Goal: Find contact information: Find contact information

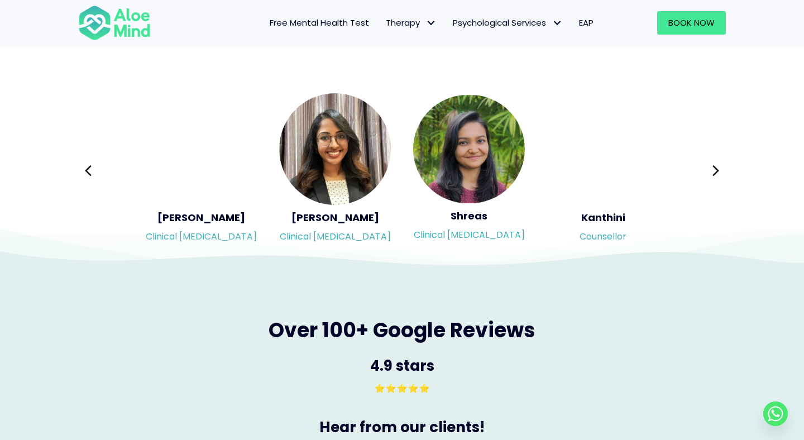
scroll to position [1852, 0]
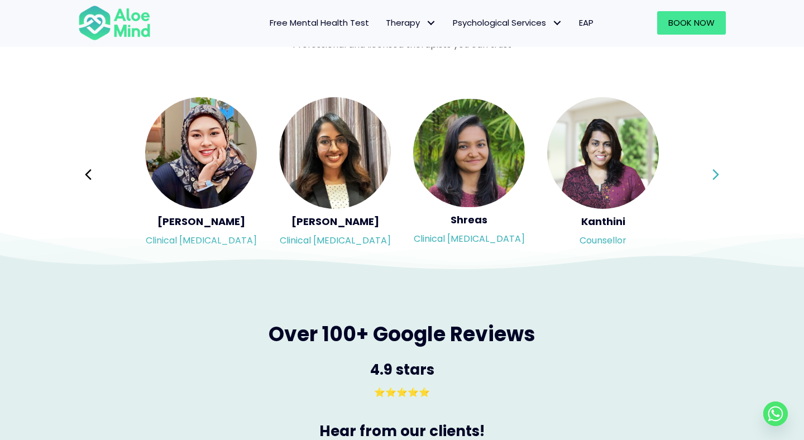
click at [712, 173] on icon at bounding box center [716, 174] width 8 height 21
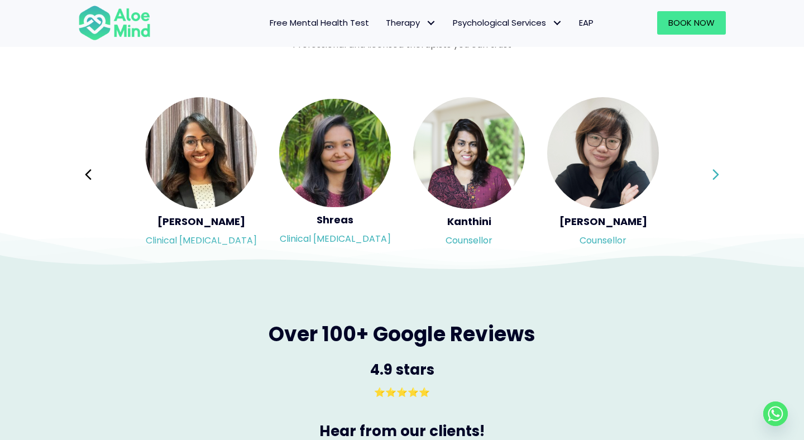
click at [719, 178] on icon at bounding box center [716, 174] width 8 height 21
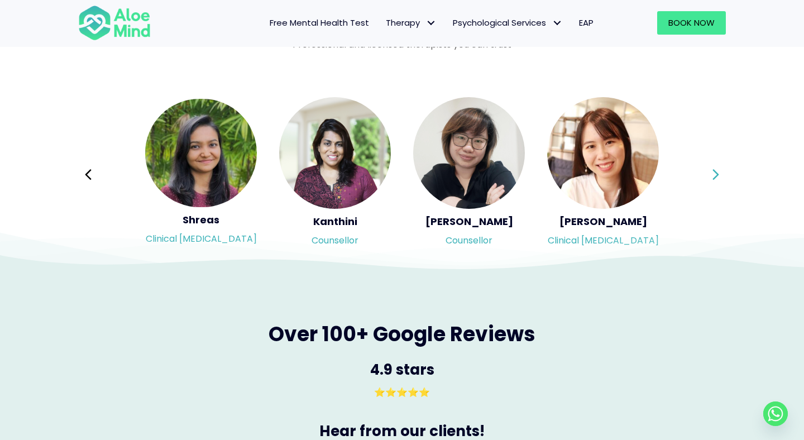
click at [719, 178] on icon at bounding box center [716, 174] width 8 height 21
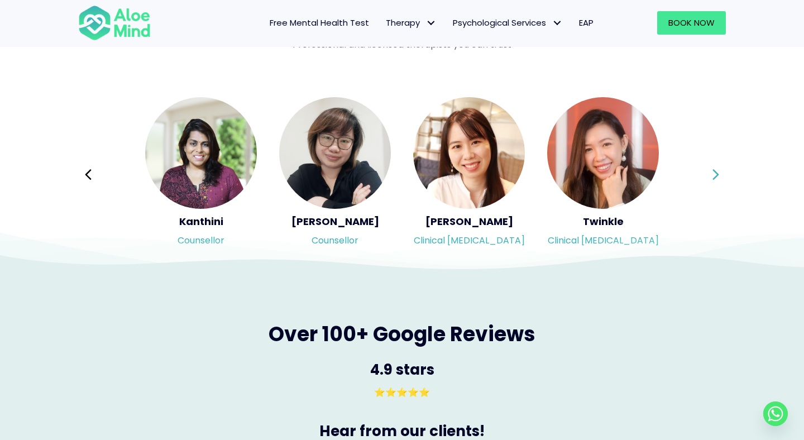
click at [719, 178] on div "Syndy Clinical [MEDICAL_DATA] Diveena Clinical [MEDICAL_DATA] Elynna Counsellor…" at bounding box center [402, 174] width 648 height 157
click at [719, 178] on icon at bounding box center [716, 174] width 8 height 21
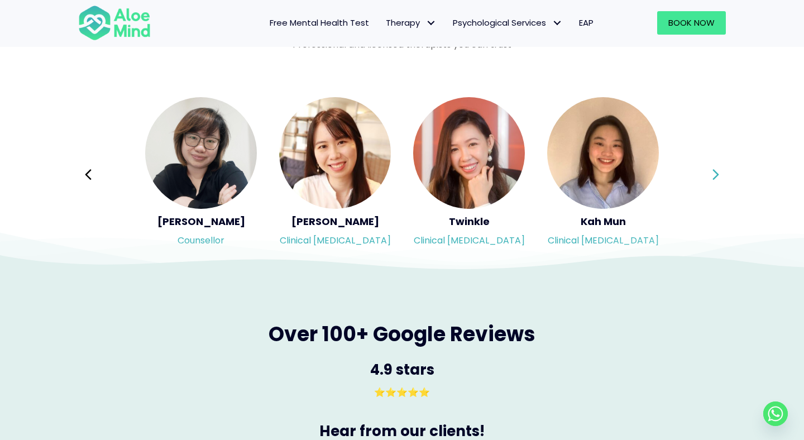
click at [719, 178] on div "Syndy Clinical [MEDICAL_DATA] Diveena Clinical [MEDICAL_DATA] Elynna Counsellor…" at bounding box center [402, 174] width 648 height 157
click at [717, 171] on icon at bounding box center [716, 174] width 8 height 21
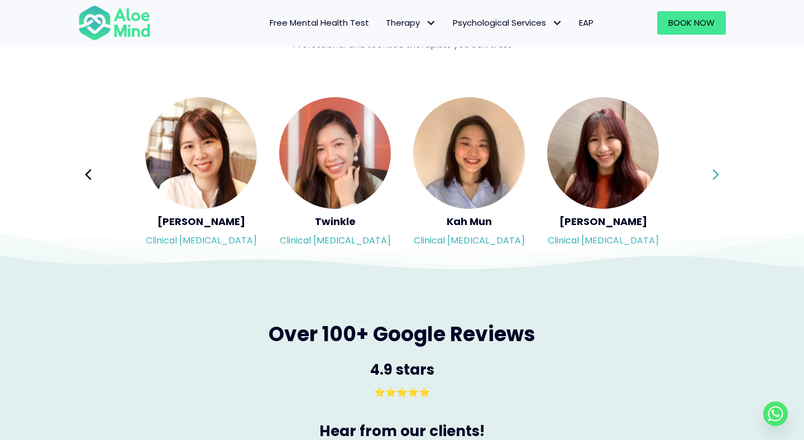
click at [717, 171] on icon at bounding box center [716, 174] width 8 height 21
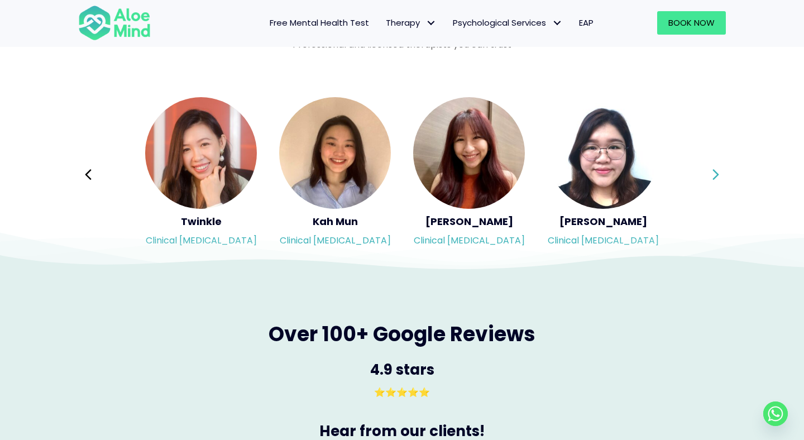
click at [717, 171] on icon at bounding box center [716, 174] width 8 height 21
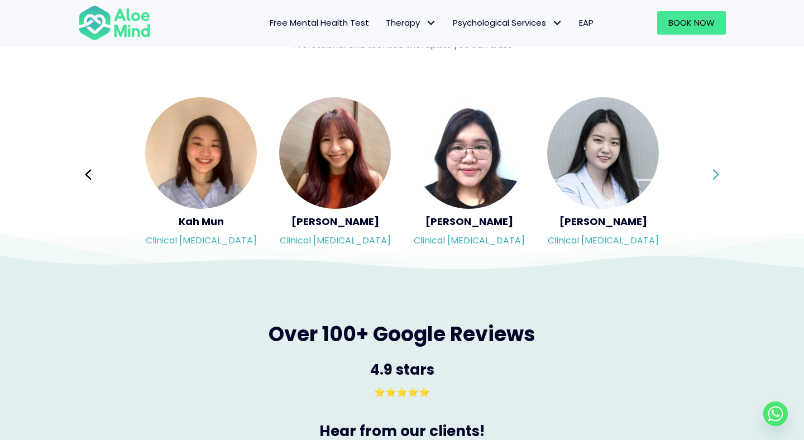
click at [717, 171] on icon at bounding box center [716, 174] width 8 height 21
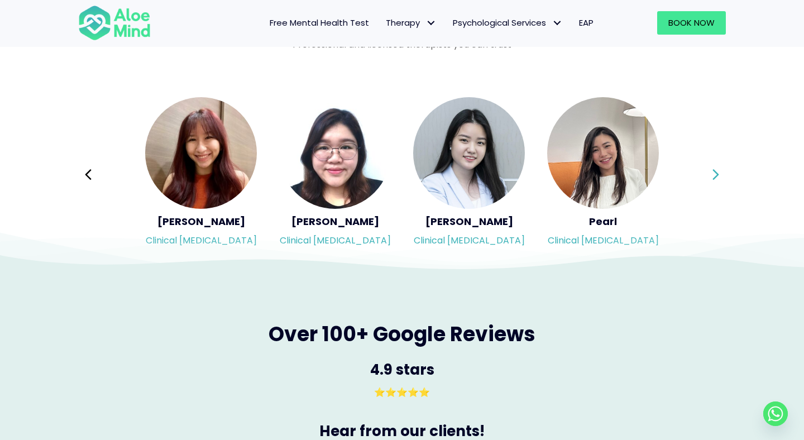
click at [717, 171] on icon at bounding box center [716, 174] width 8 height 21
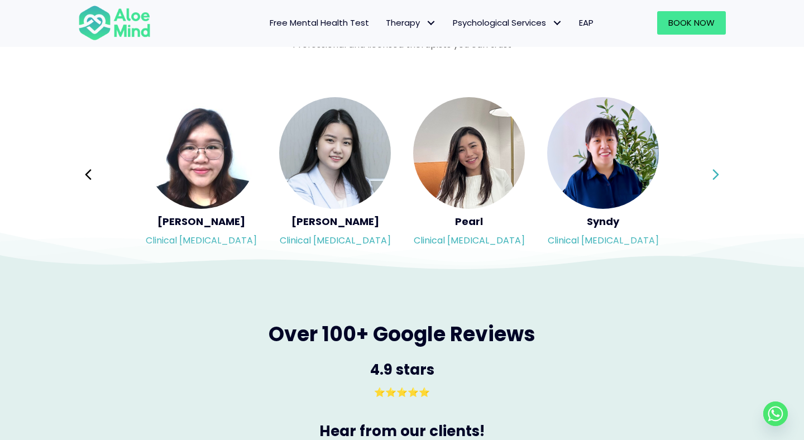
click at [717, 171] on icon at bounding box center [716, 174] width 8 height 21
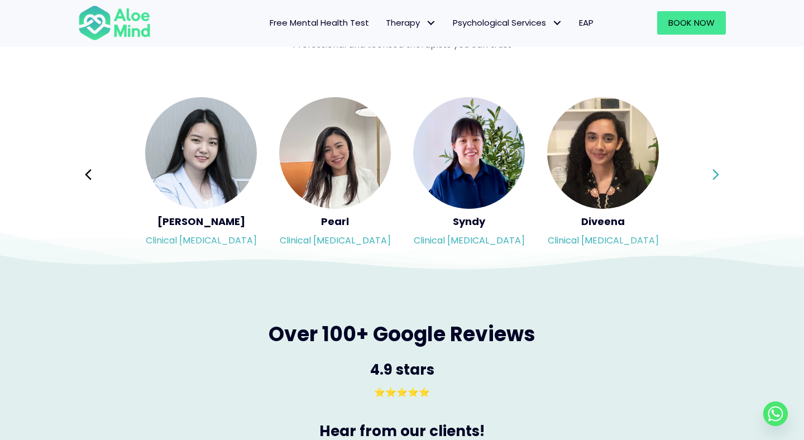
click at [717, 171] on icon at bounding box center [716, 174] width 8 height 21
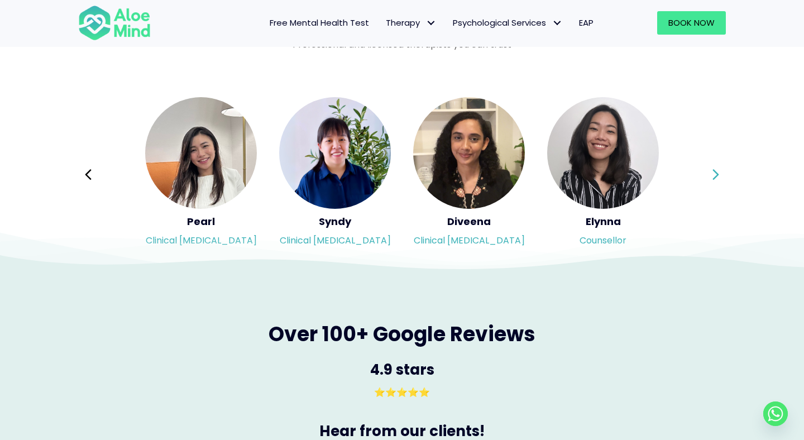
click at [717, 171] on icon at bounding box center [716, 174] width 8 height 21
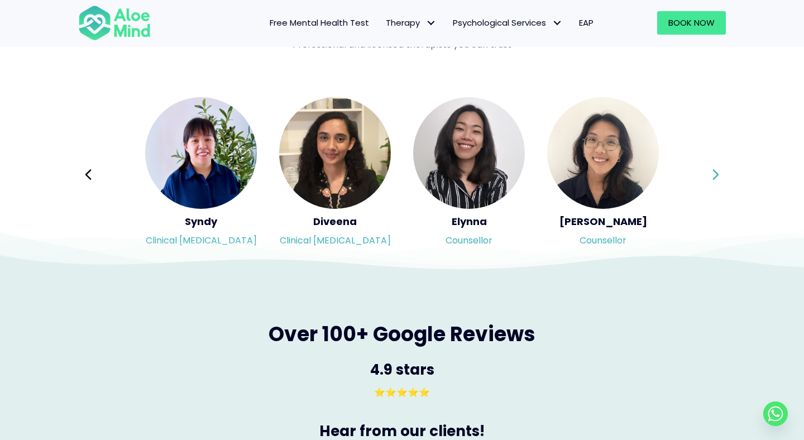
click at [717, 171] on icon at bounding box center [716, 174] width 8 height 21
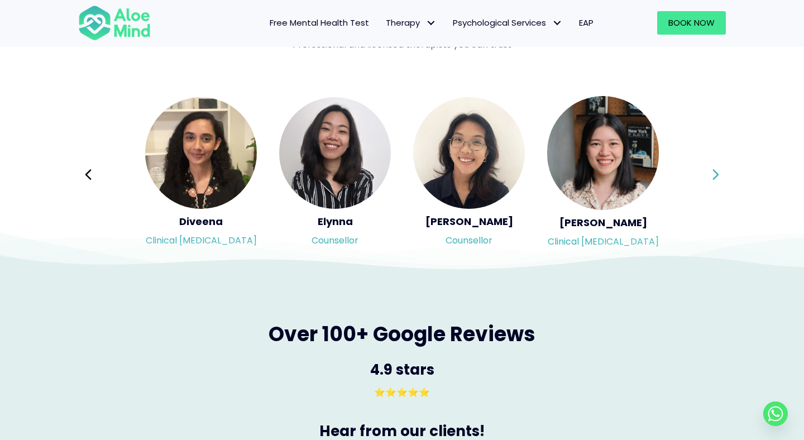
click at [717, 171] on icon at bounding box center [716, 174] width 8 height 21
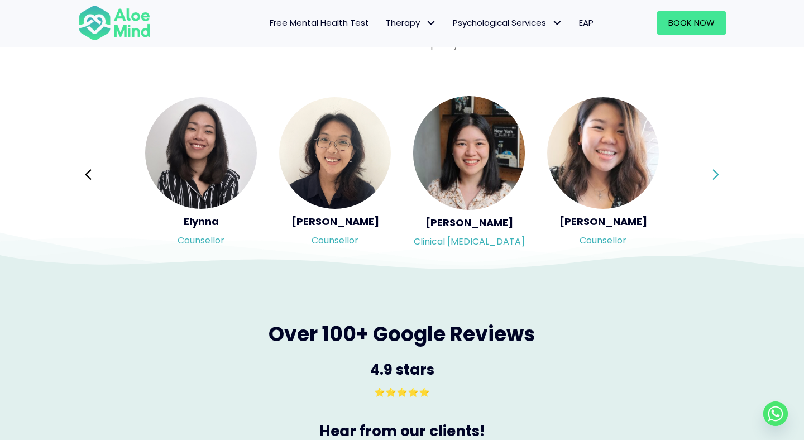
click at [717, 171] on icon at bounding box center [716, 174] width 8 height 21
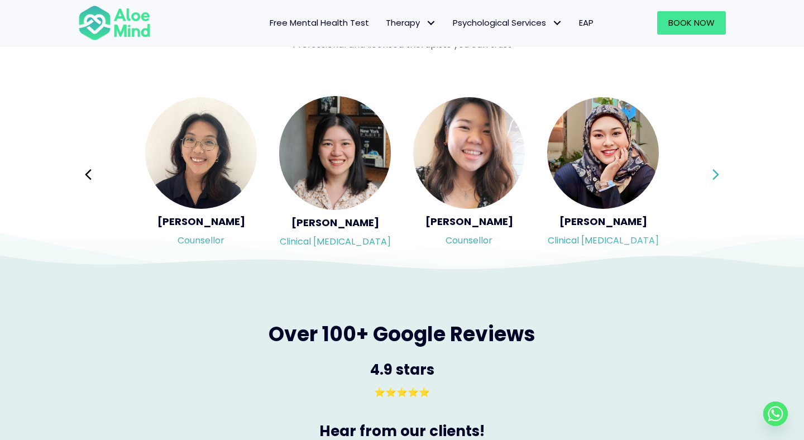
click at [717, 171] on icon at bounding box center [716, 174] width 8 height 21
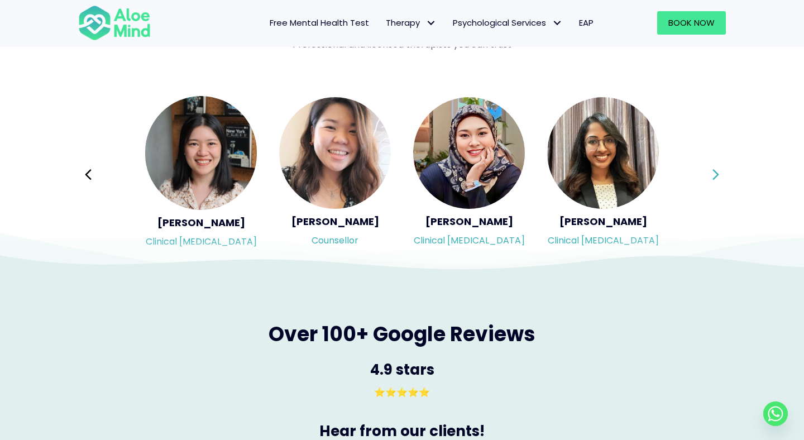
click at [717, 171] on icon at bounding box center [716, 174] width 8 height 21
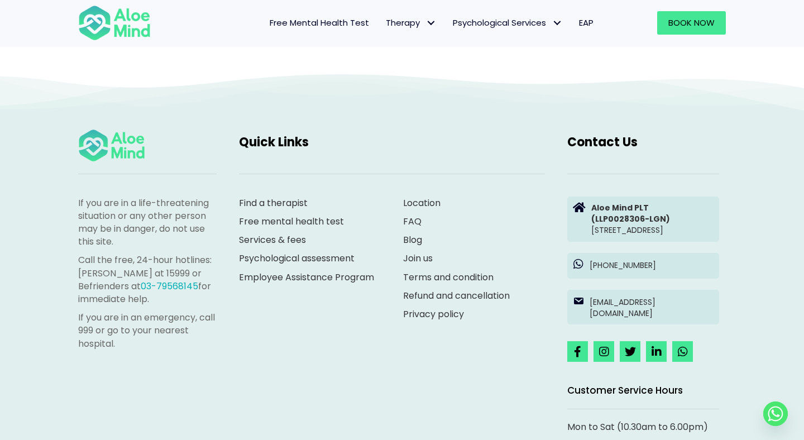
scroll to position [3134, 0]
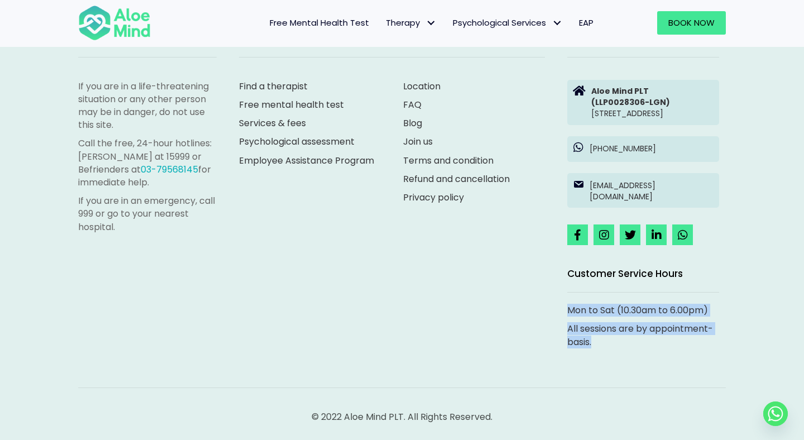
drag, startPoint x: 624, startPoint y: 353, endPoint x: 595, endPoint y: 294, distance: 66.2
click at [595, 291] on div "Contact Us Aloe Mind PLT (LLP0028306-LGN) [STREET_ADDRESS] [PHONE_NUMBER] [EMAI…" at bounding box center [643, 183] width 174 height 365
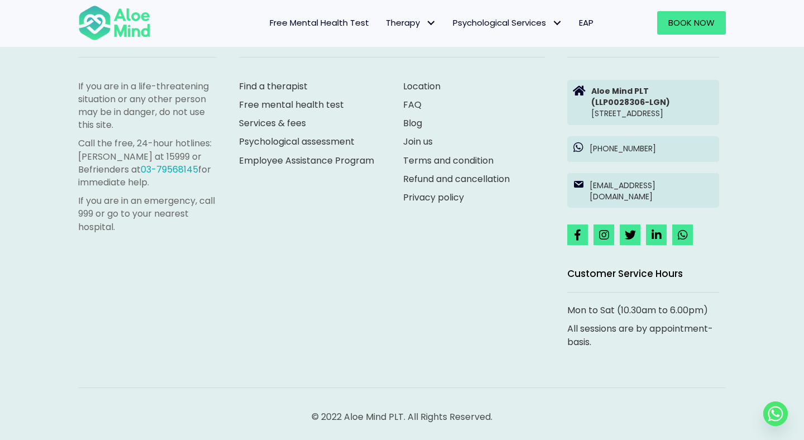
click at [546, 306] on div "If you are in a life-threatening situation or any other person may be in danger…" at bounding box center [402, 183] width 670 height 365
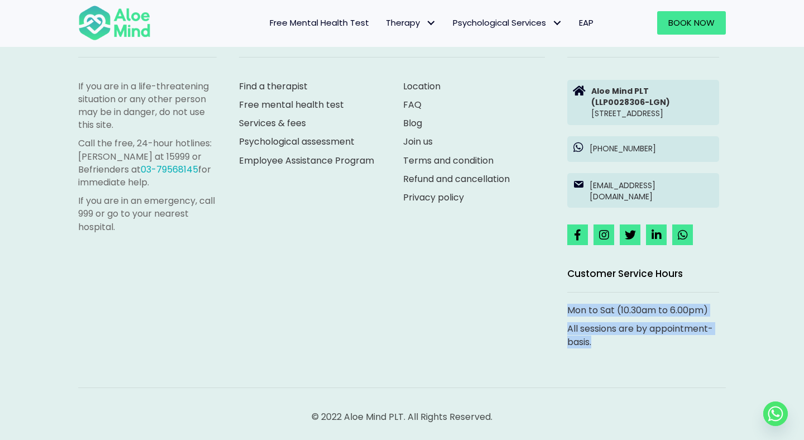
drag, startPoint x: 546, startPoint y: 306, endPoint x: 620, endPoint y: 360, distance: 91.1
click at [620, 360] on div "If you are in a life-threatening situation or any other person may be in danger…" at bounding box center [402, 183] width 670 height 365
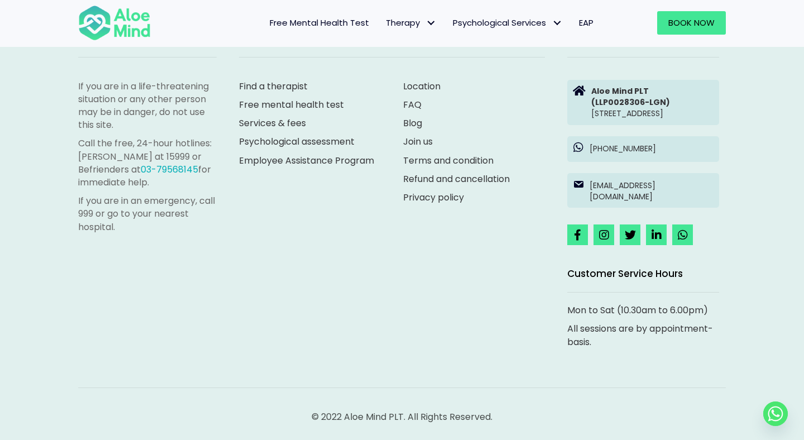
click at [623, 354] on div "Mon to Sat (10.30am to 6.00pm) All sessions are by appointment-basis." at bounding box center [643, 334] width 174 height 61
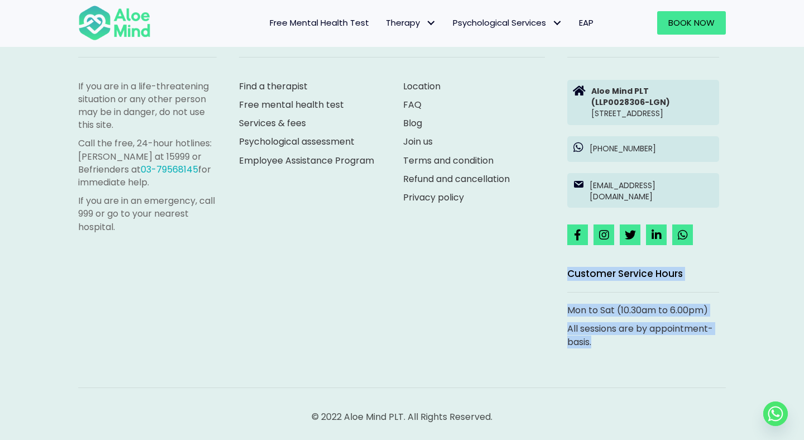
drag, startPoint x: 623, startPoint y: 354, endPoint x: 519, endPoint y: 278, distance: 128.2
click at [519, 278] on div "If you are in a life-threatening situation or any other person may be in danger…" at bounding box center [402, 183] width 670 height 365
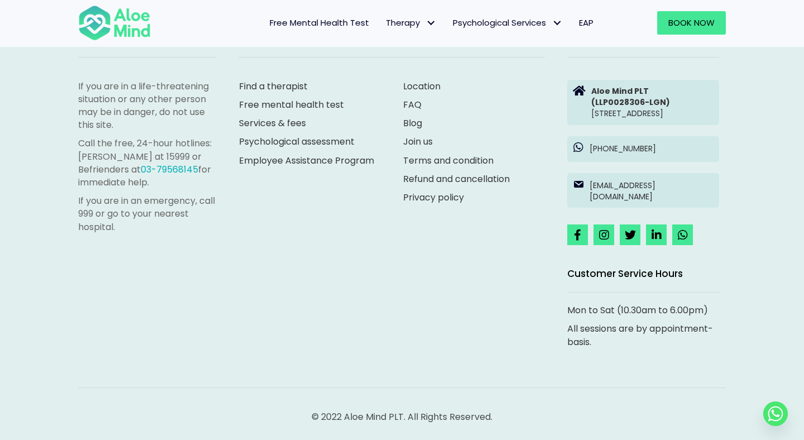
click at [537, 267] on div "If you are in a life-threatening situation or any other person may be in danger…" at bounding box center [402, 183] width 670 height 365
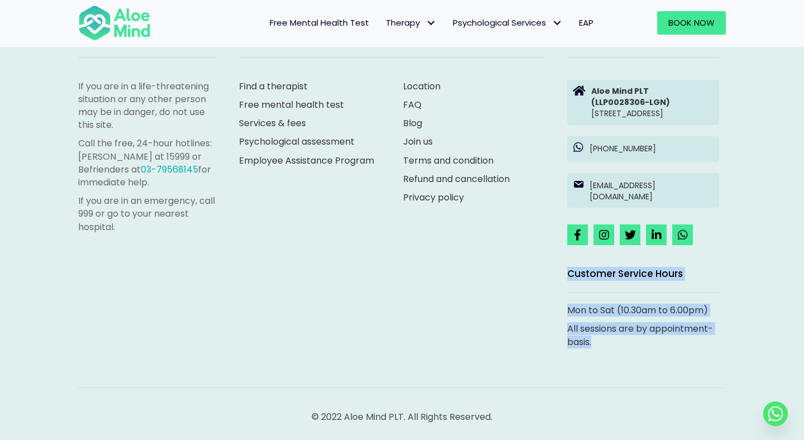
drag, startPoint x: 543, startPoint y: 254, endPoint x: 608, endPoint y: 364, distance: 127.7
click at [608, 364] on div "If you are in a life-threatening situation or any other person may be in danger…" at bounding box center [402, 183] width 670 height 365
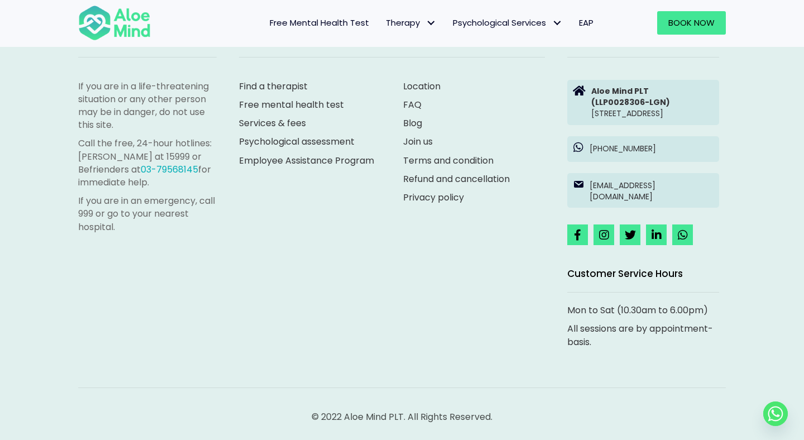
click at [614, 350] on div "Mon to Sat (10.30am to 6.00pm) All sessions are by appointment-basis." at bounding box center [643, 329] width 152 height 50
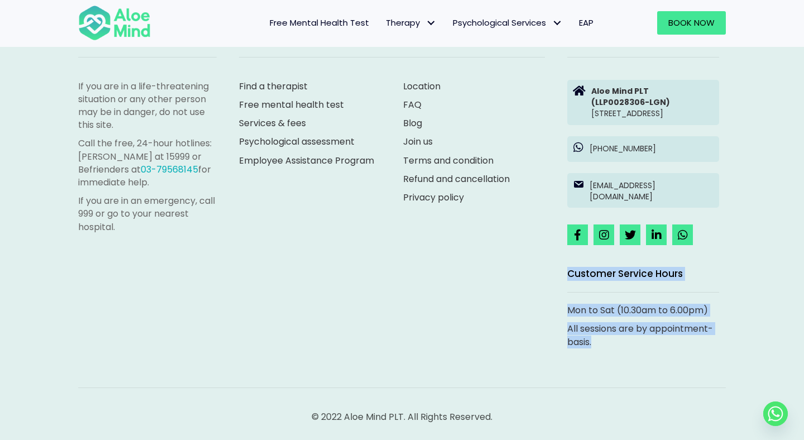
drag, startPoint x: 614, startPoint y: 350, endPoint x: 543, endPoint y: 224, distance: 144.5
click at [543, 224] on div "If you are in a life-threatening situation or any other person may be in danger…" at bounding box center [402, 183] width 670 height 365
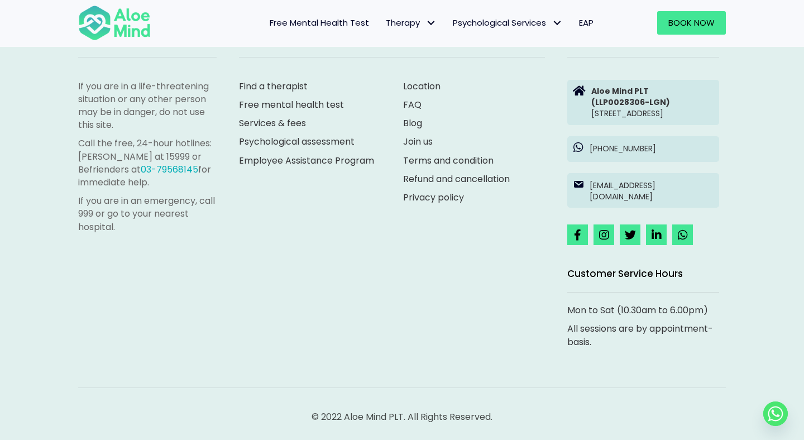
click at [531, 248] on div "If you are in a life-threatening situation or any other person may be in danger…" at bounding box center [402, 183] width 670 height 365
drag, startPoint x: 544, startPoint y: 262, endPoint x: 600, endPoint y: 328, distance: 86.7
click at [600, 328] on div "If you are in a life-threatening situation or any other person may be in danger…" at bounding box center [402, 183] width 670 height 365
click at [618, 345] on p "All sessions are by appointment-basis." at bounding box center [643, 335] width 152 height 26
